Goal: Task Accomplishment & Management: Manage account settings

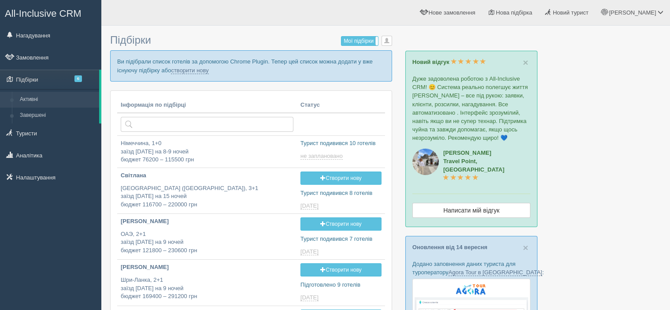
type input "[DATE] 15:25"
click at [533, 12] on span "Нова підбірка" at bounding box center [514, 12] width 37 height 7
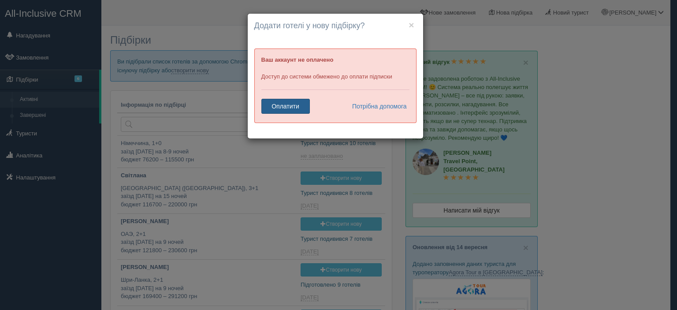
click at [298, 102] on link "Оплатити" at bounding box center [285, 106] width 48 height 15
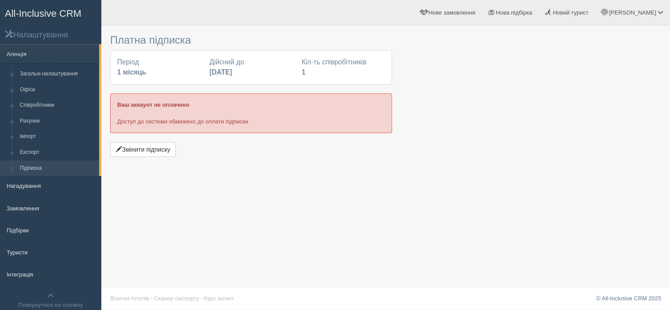
click at [570, 138] on div at bounding box center [385, 94] width 551 height 129
click at [654, 15] on span "[PERSON_NAME]" at bounding box center [632, 12] width 47 height 7
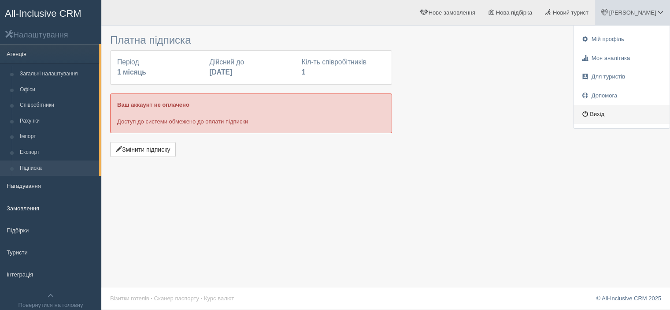
click at [603, 116] on link "Вихід" at bounding box center [622, 114] width 96 height 19
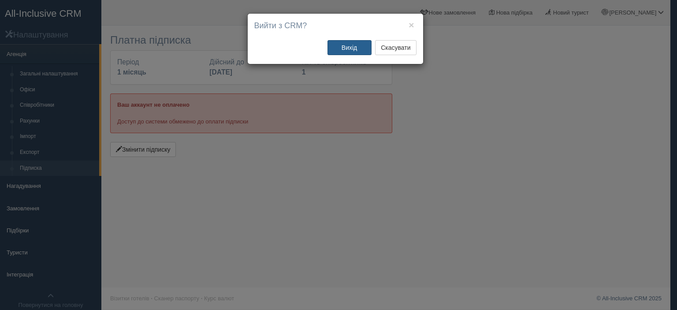
click at [347, 48] on button "Вихід" at bounding box center [350, 47] width 44 height 15
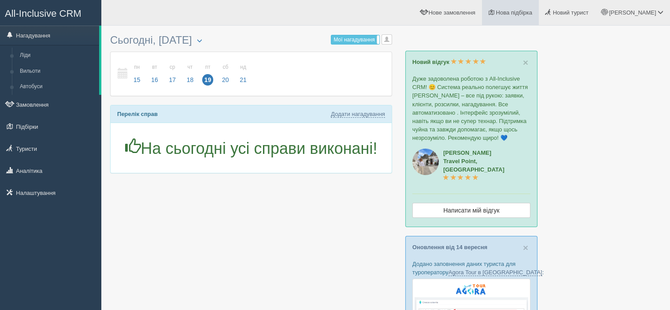
click at [539, 8] on link "Нова підбірка" at bounding box center [510, 12] width 57 height 25
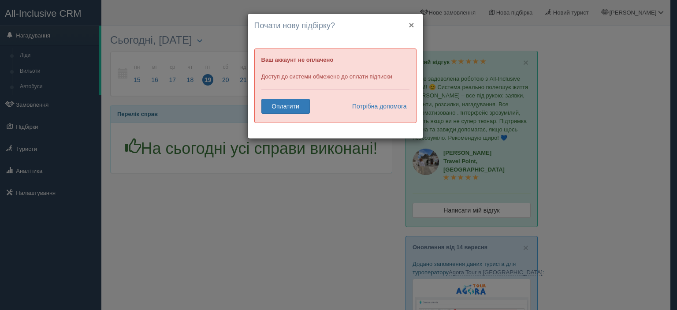
click at [411, 22] on button "×" at bounding box center [411, 24] width 5 height 9
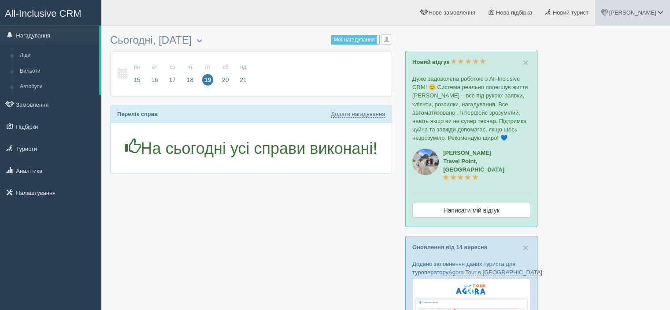
click at [655, 14] on span "[PERSON_NAME]" at bounding box center [632, 12] width 47 height 7
click at [618, 110] on link "Вихід" at bounding box center [622, 114] width 96 height 19
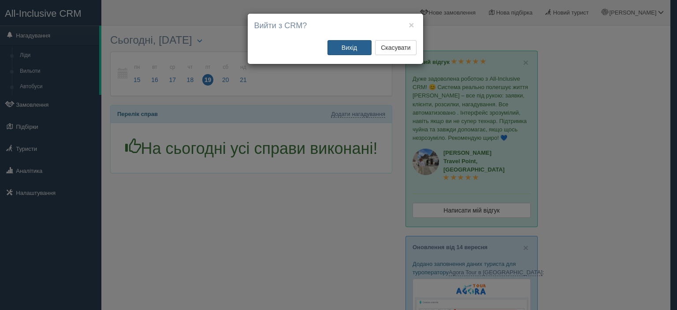
click at [340, 45] on button "Вихід" at bounding box center [350, 47] width 44 height 15
